Goal: Browse casually: Explore the website without a specific task or goal

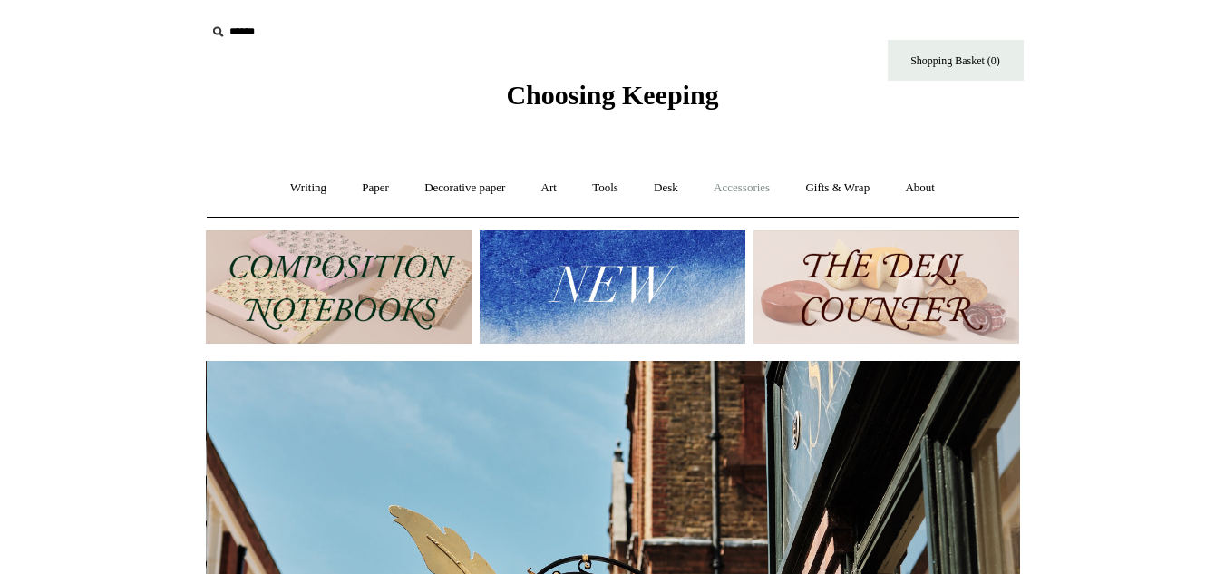
scroll to position [0, 814]
click at [736, 189] on link "Accessories +" at bounding box center [741, 188] width 89 height 48
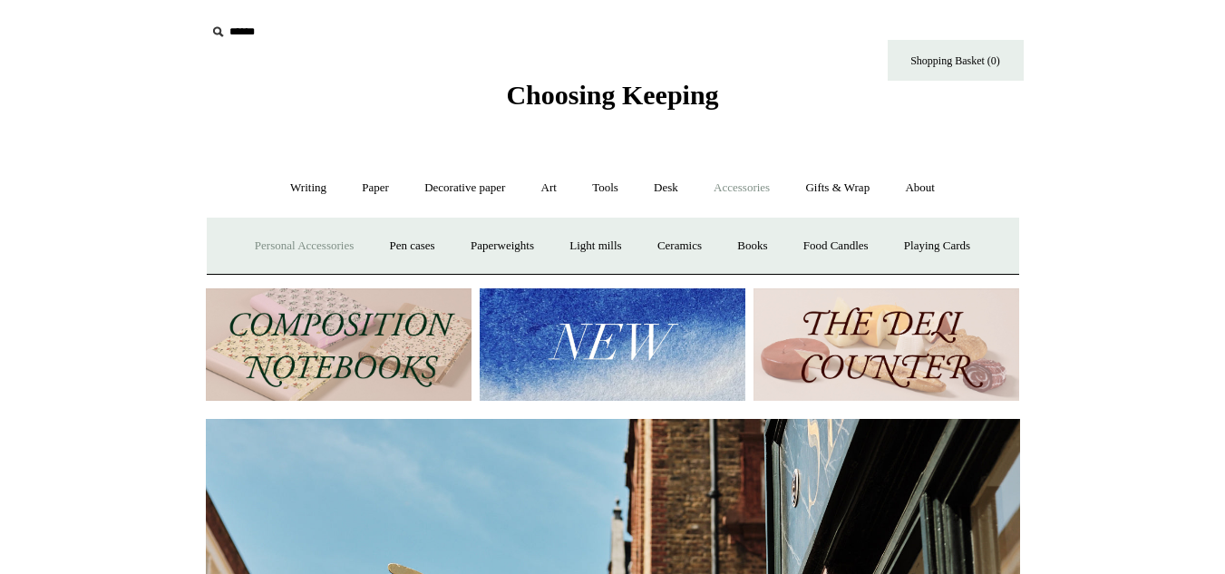
click at [324, 249] on link "Personal Accessories +" at bounding box center [303, 246] width 131 height 48
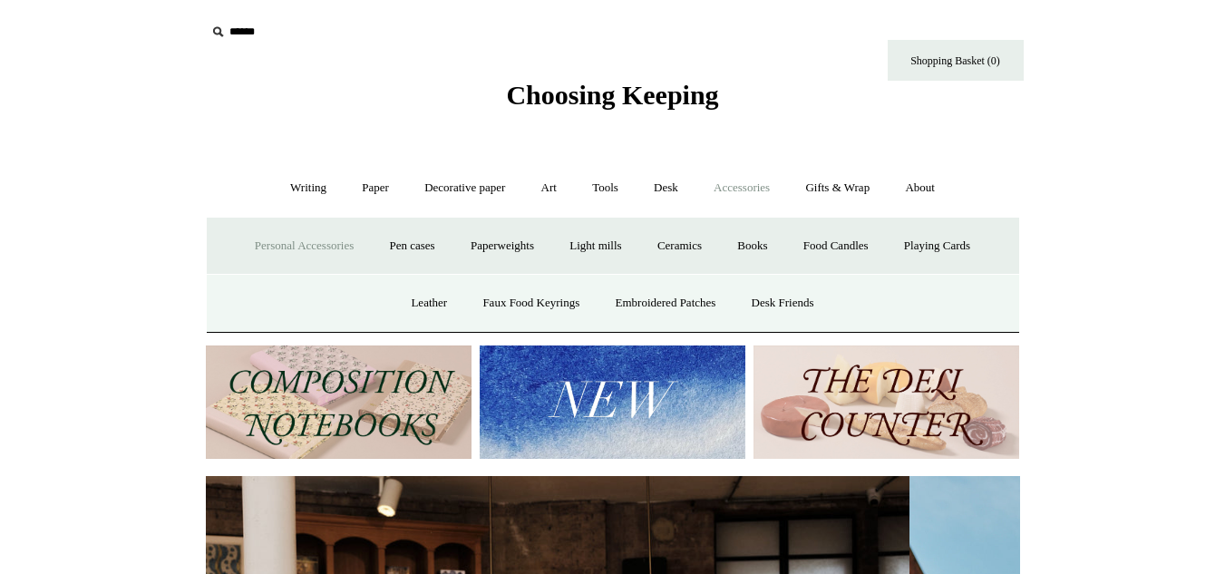
scroll to position [0, 0]
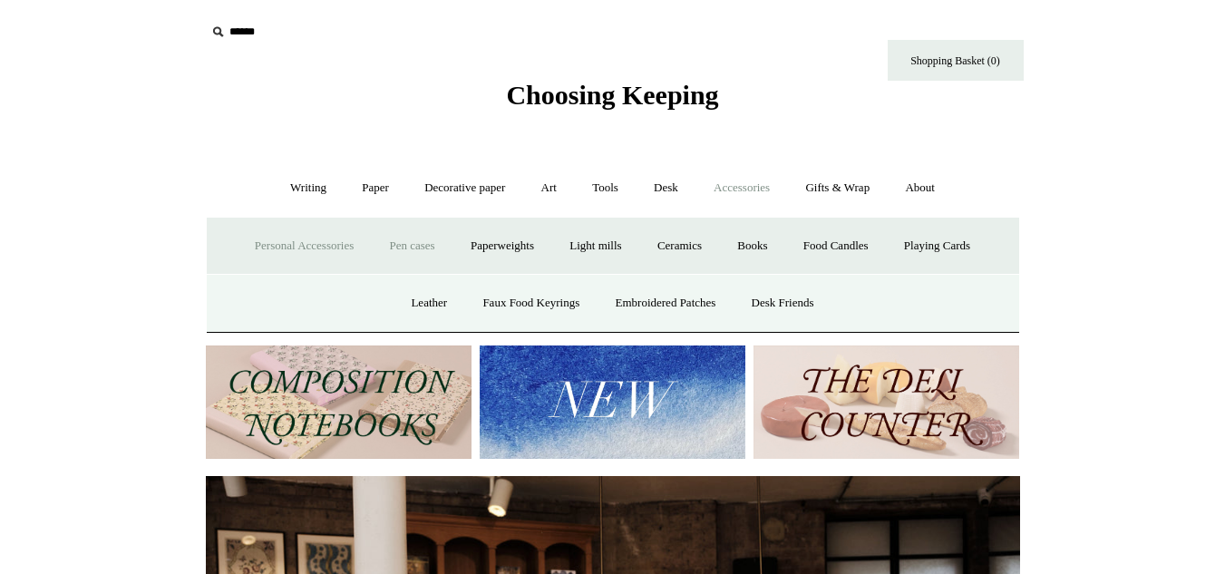
click at [418, 243] on link "Pen cases" at bounding box center [412, 246] width 78 height 48
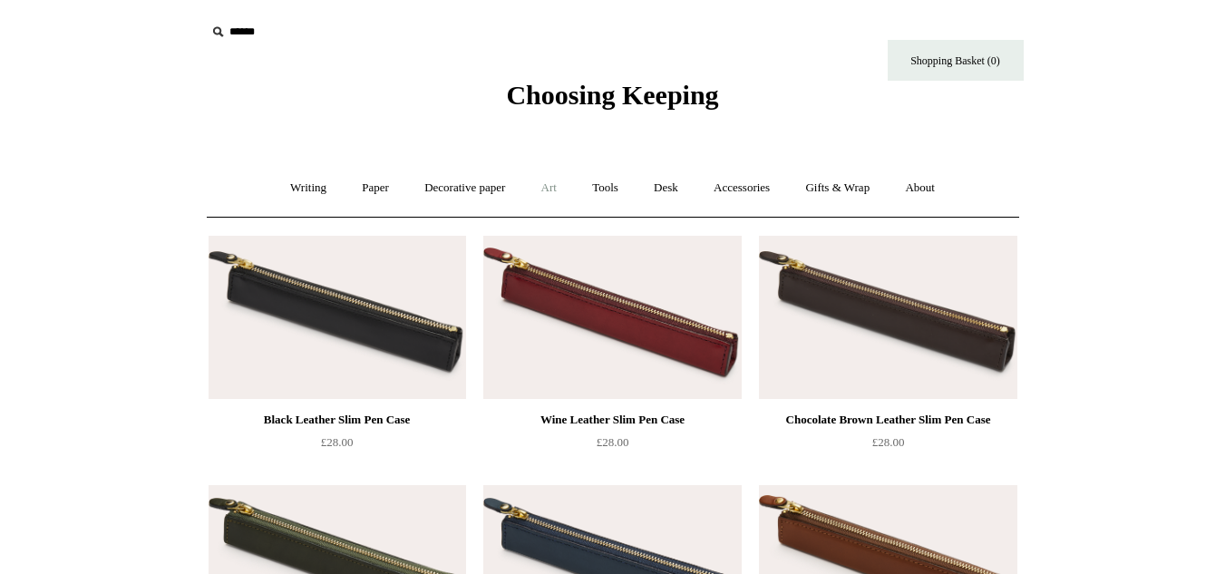
click at [549, 189] on link "Art +" at bounding box center [549, 188] width 48 height 48
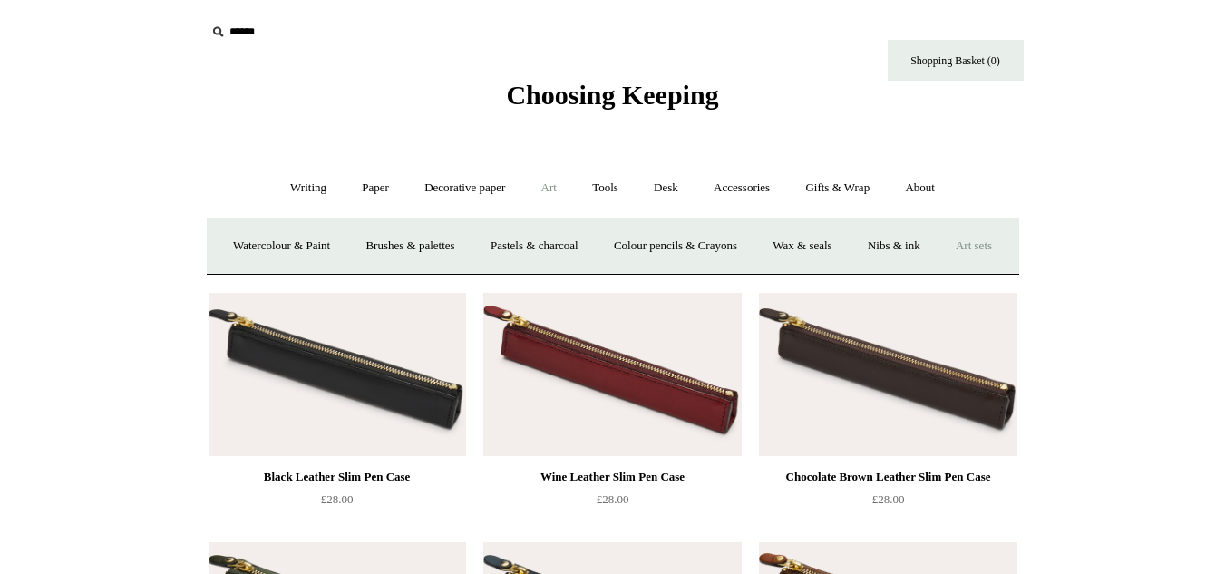
click at [939, 270] on link "Art sets" at bounding box center [973, 246] width 69 height 48
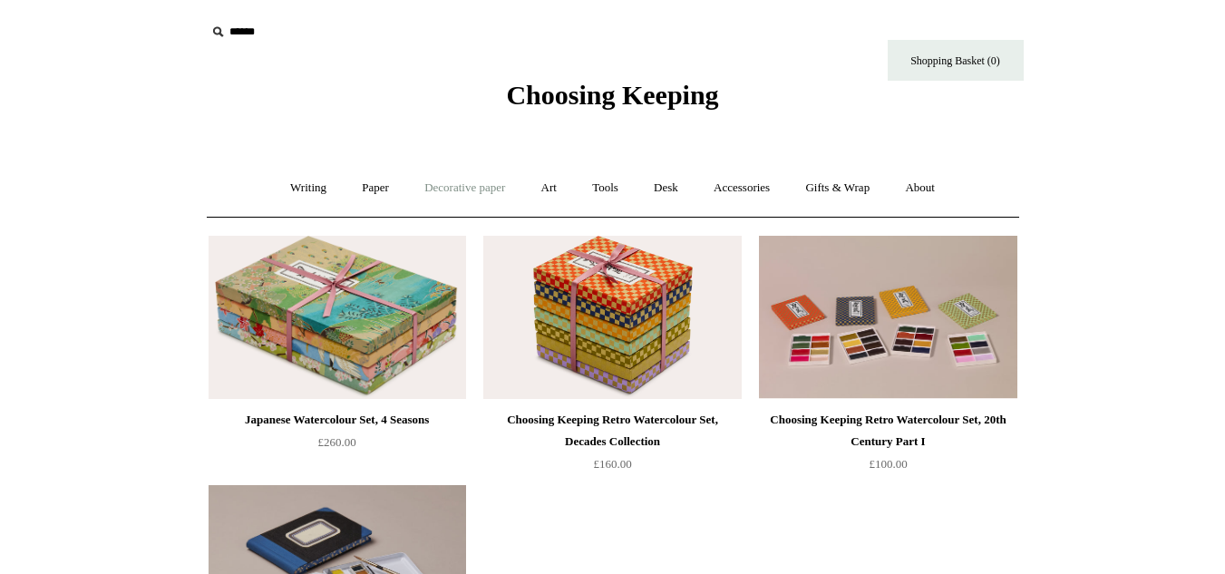
click at [457, 189] on link "Decorative paper +" at bounding box center [464, 188] width 113 height 48
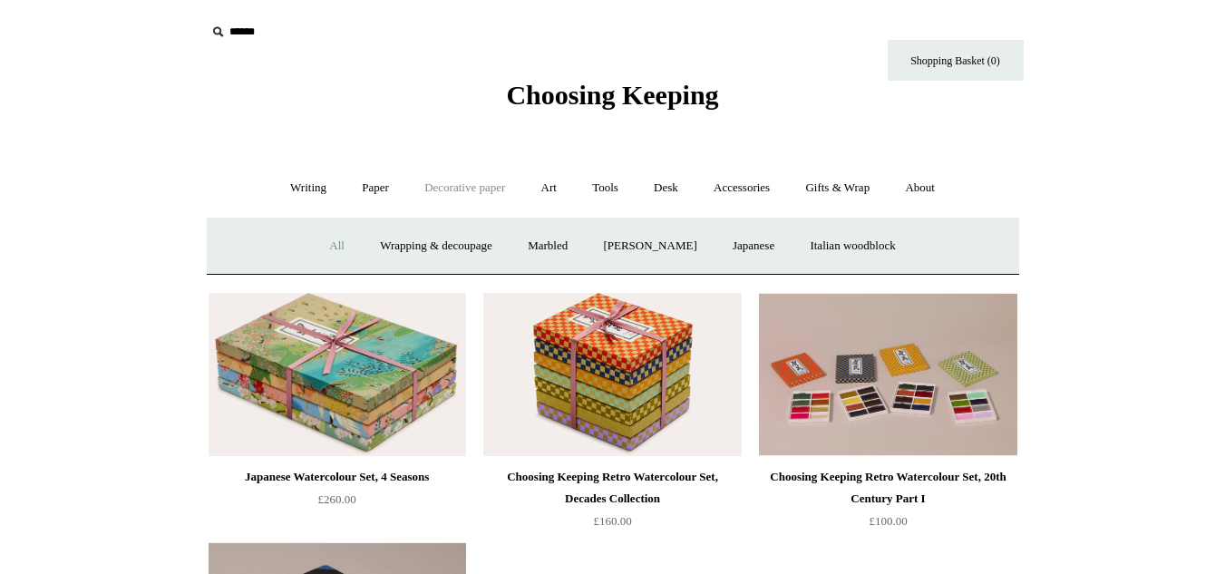
click at [318, 245] on link "All" at bounding box center [337, 246] width 48 height 48
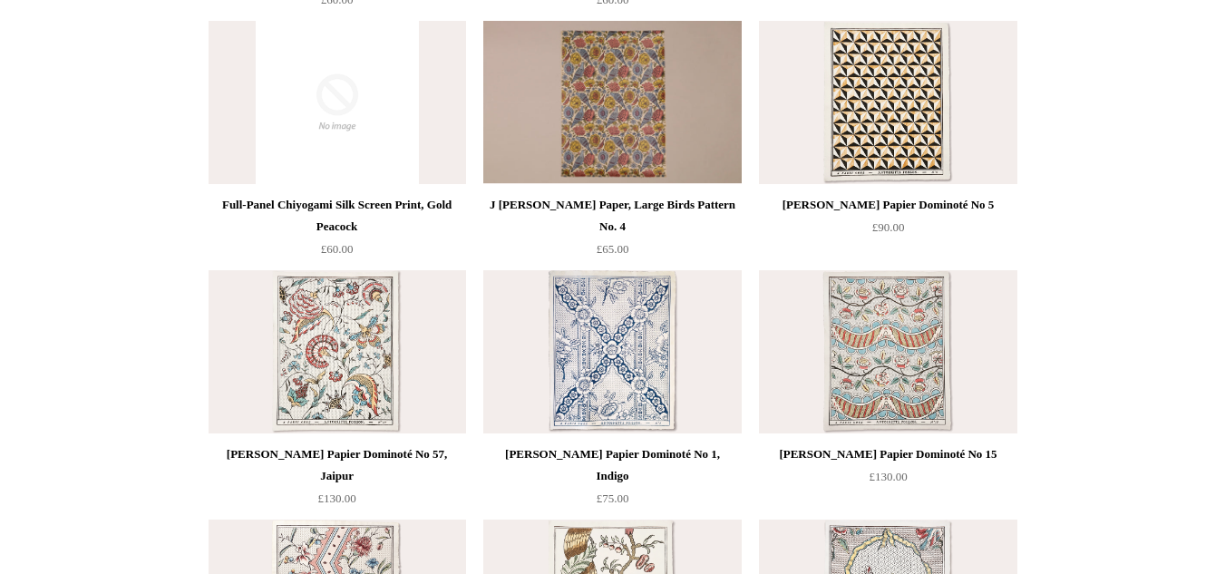
scroll to position [1269, 0]
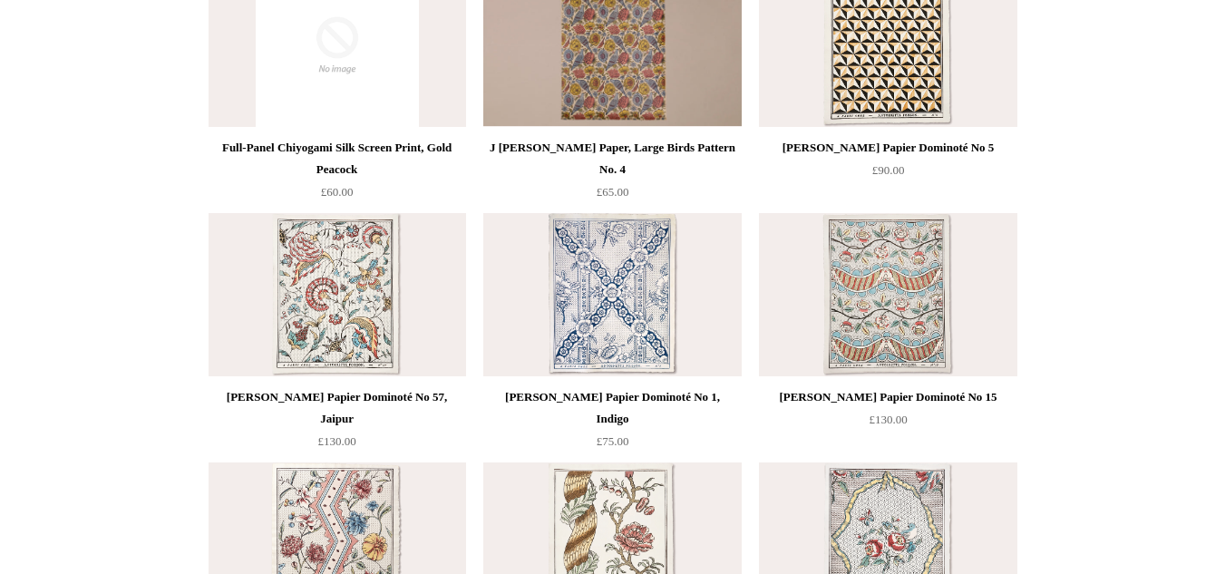
click at [650, 324] on img at bounding box center [611, 294] width 257 height 163
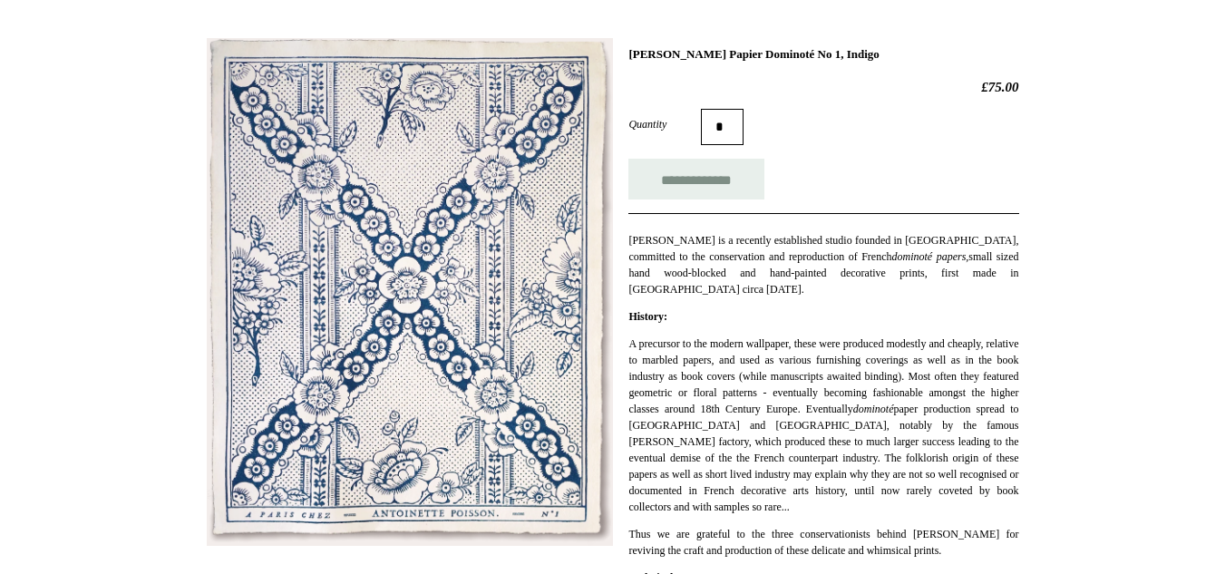
scroll to position [272, 0]
